Goal: Navigation & Orientation: Find specific page/section

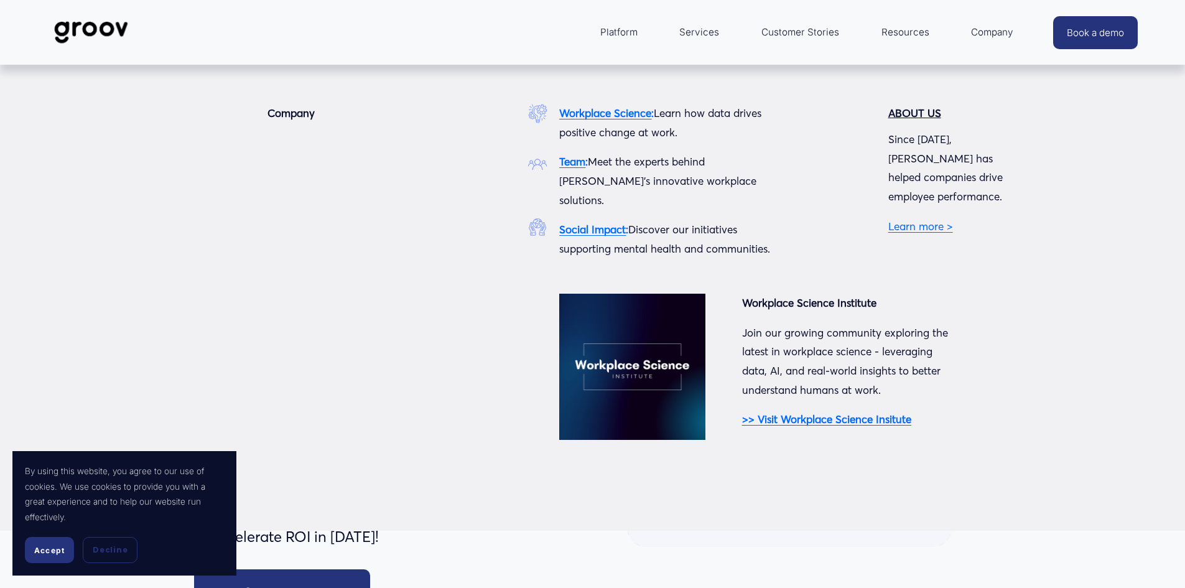
click at [992, 35] on span "Company" at bounding box center [992, 32] width 42 height 17
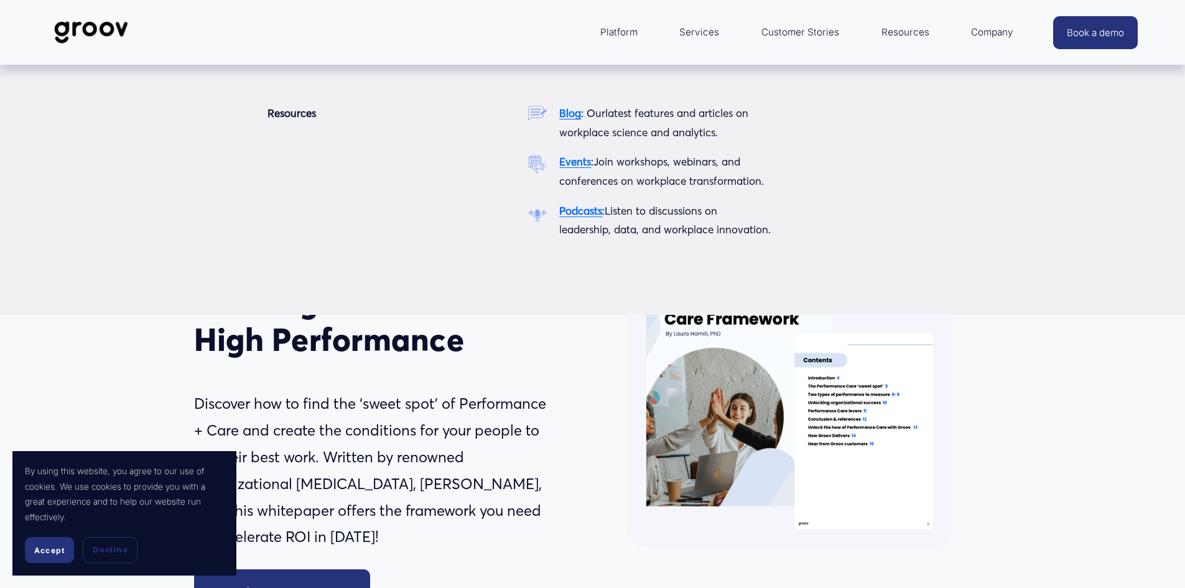
click at [890, 32] on span "Resources" at bounding box center [906, 32] width 48 height 17
click at [905, 28] on span "Resources" at bounding box center [906, 32] width 48 height 17
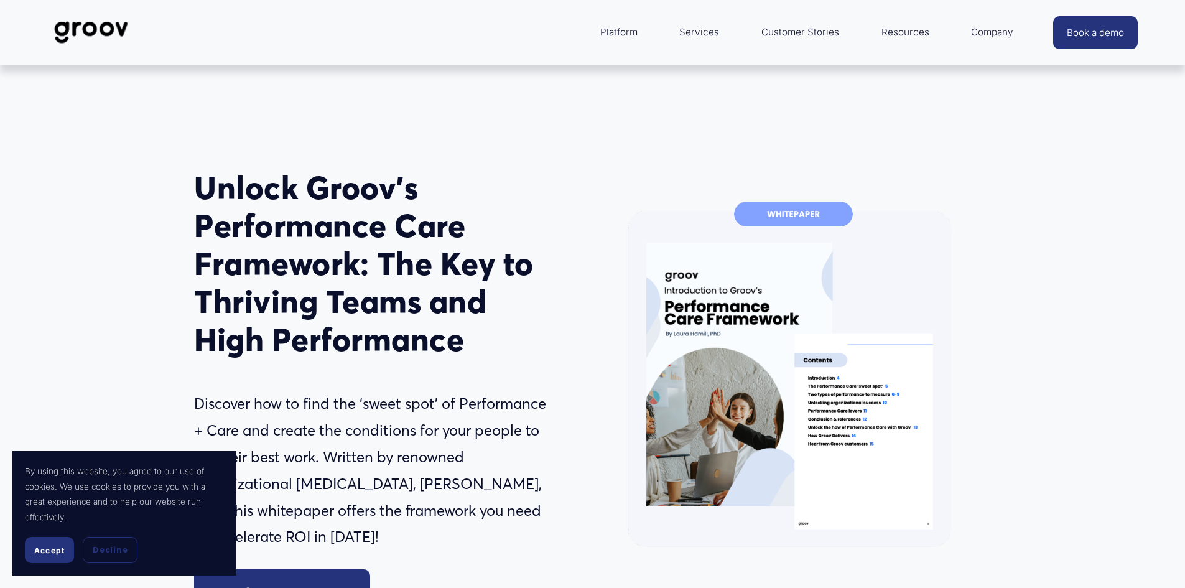
click at [819, 36] on link "Customer Stories" at bounding box center [800, 32] width 90 height 30
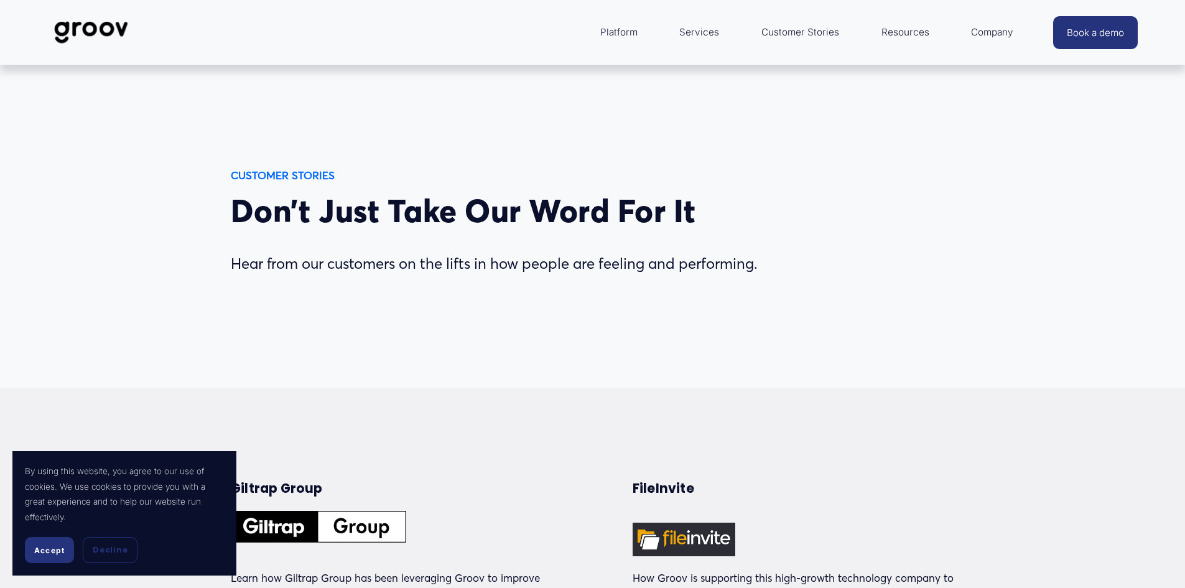
click at [702, 32] on link "Services" at bounding box center [699, 32] width 52 height 30
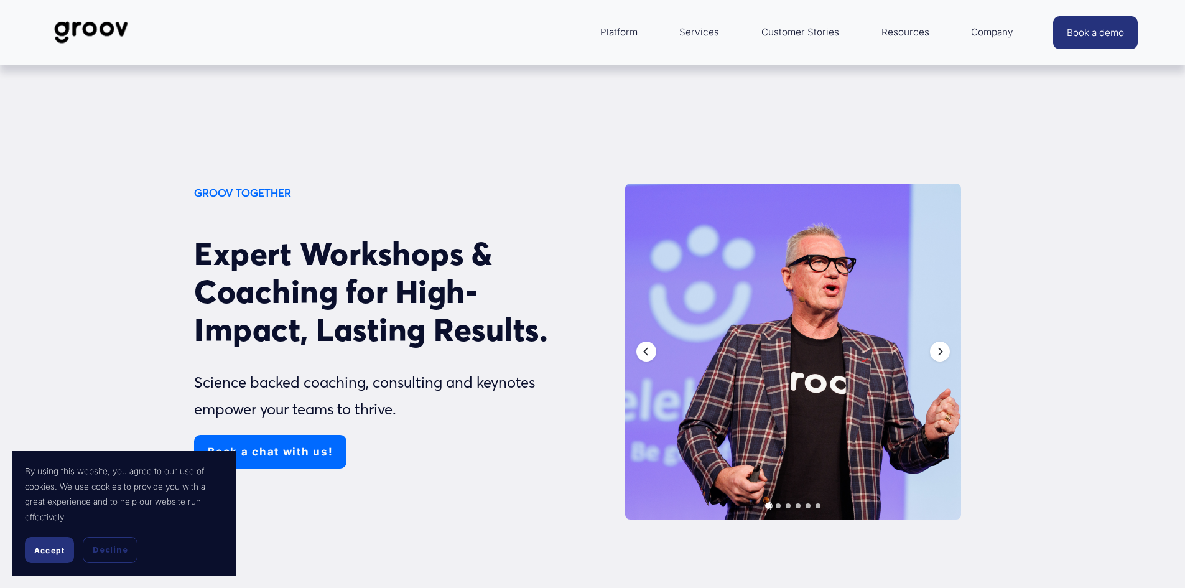
click at [697, 30] on link "Services" at bounding box center [699, 32] width 52 height 30
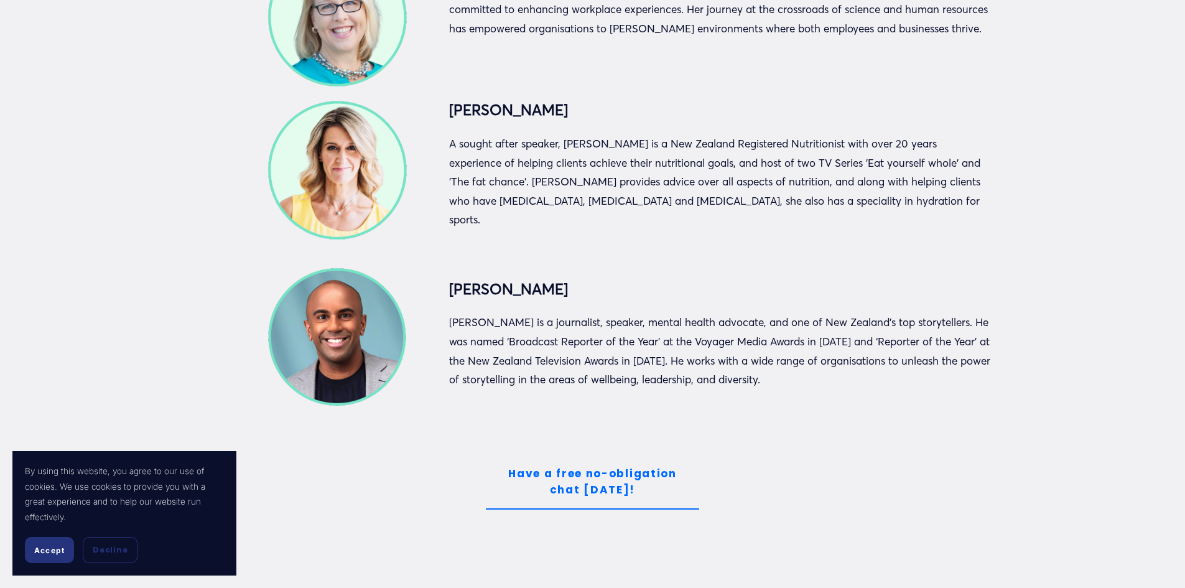
scroll to position [3297, 0]
